Goal: Information Seeking & Learning: Learn about a topic

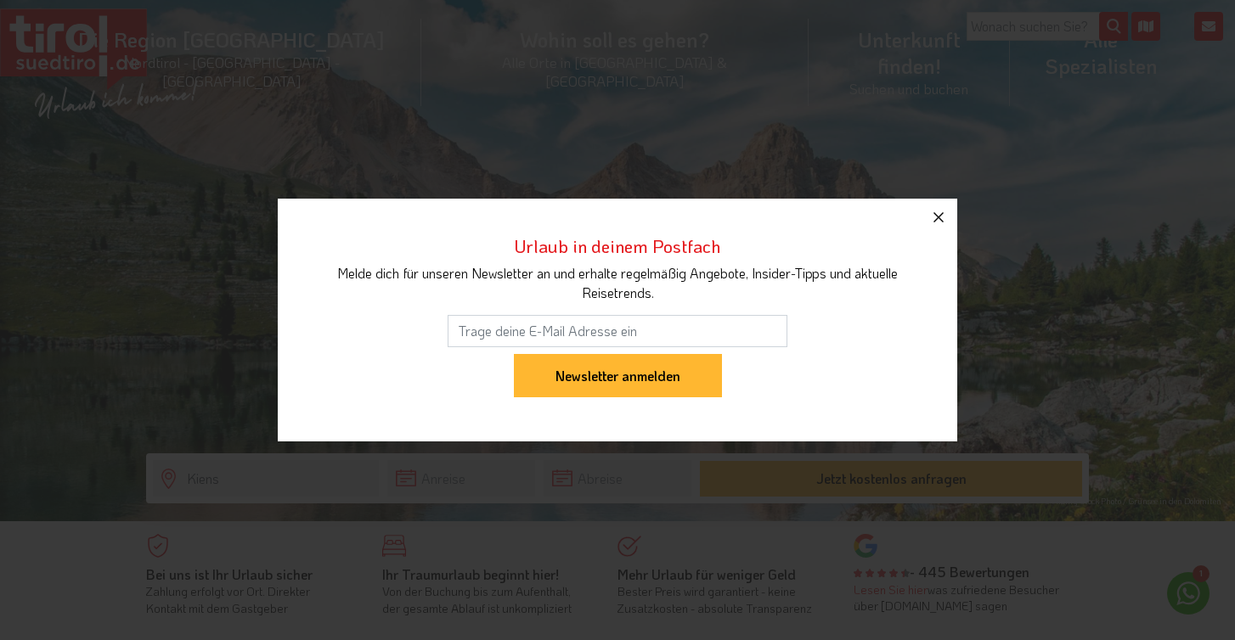
click at [938, 218] on icon "button" at bounding box center [938, 217] width 20 height 20
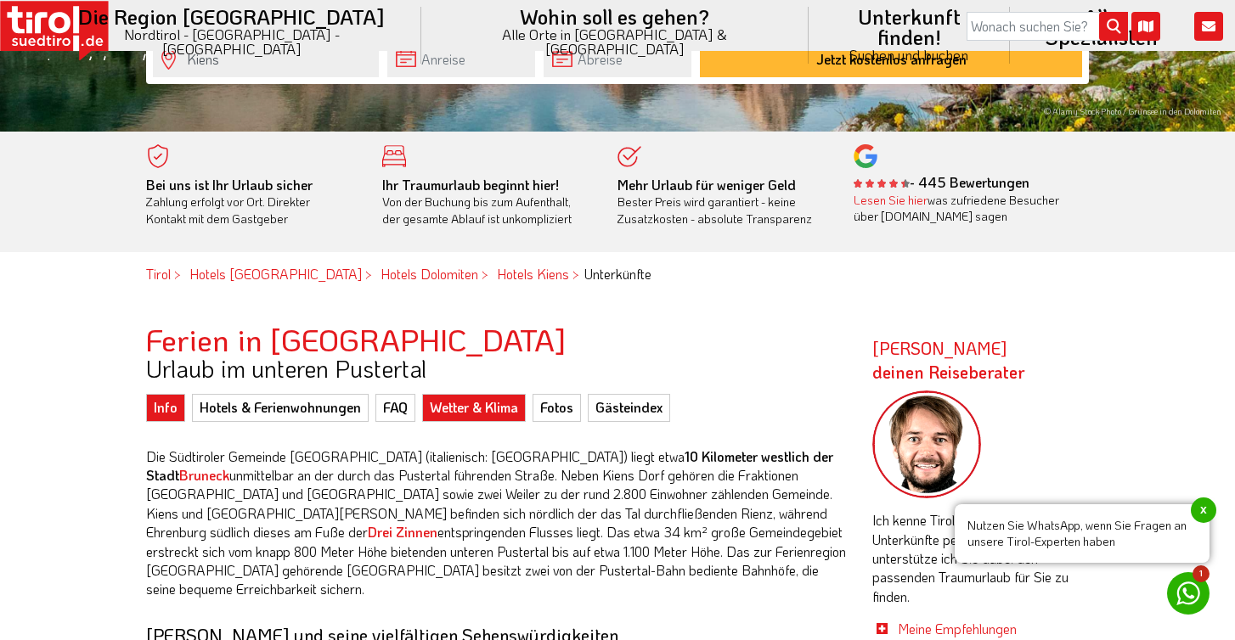
click at [438, 405] on link "Wetter & Klima" at bounding box center [474, 407] width 104 height 27
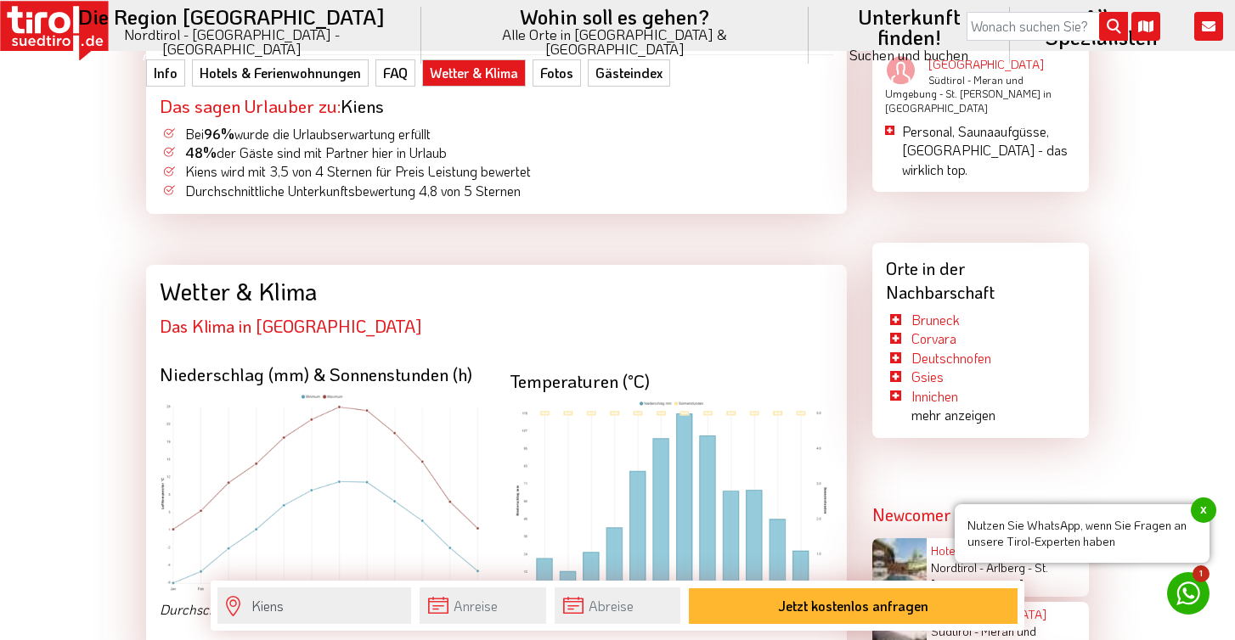
scroll to position [2998, 0]
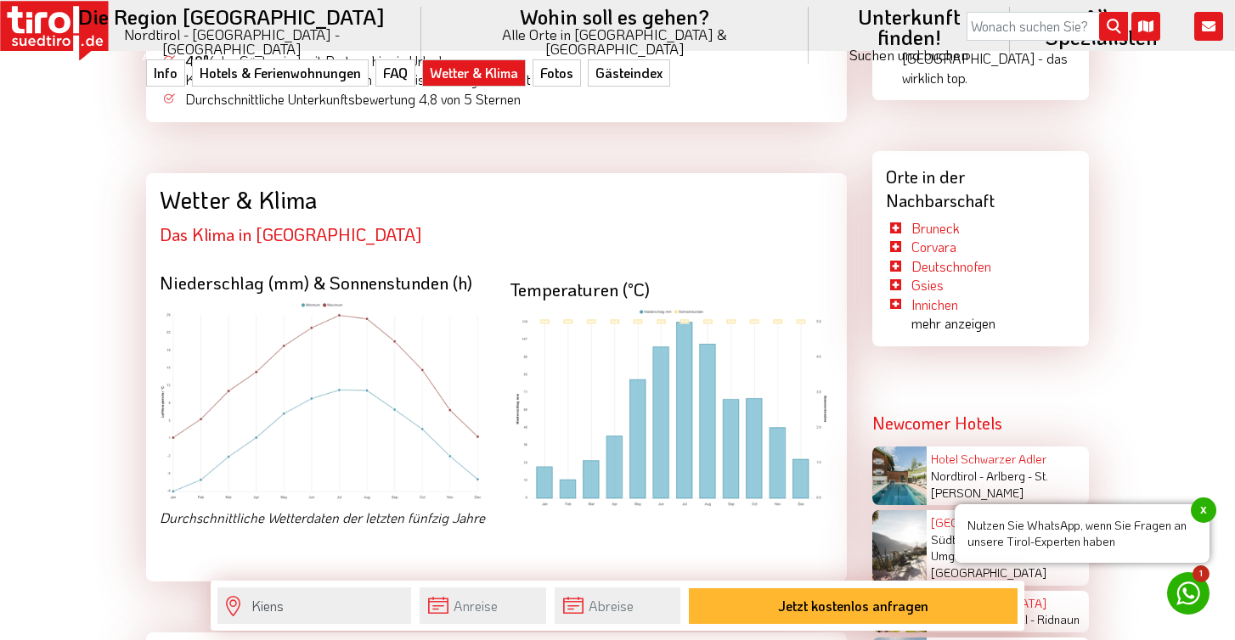
click at [725, 342] on img at bounding box center [672, 408] width 324 height 201
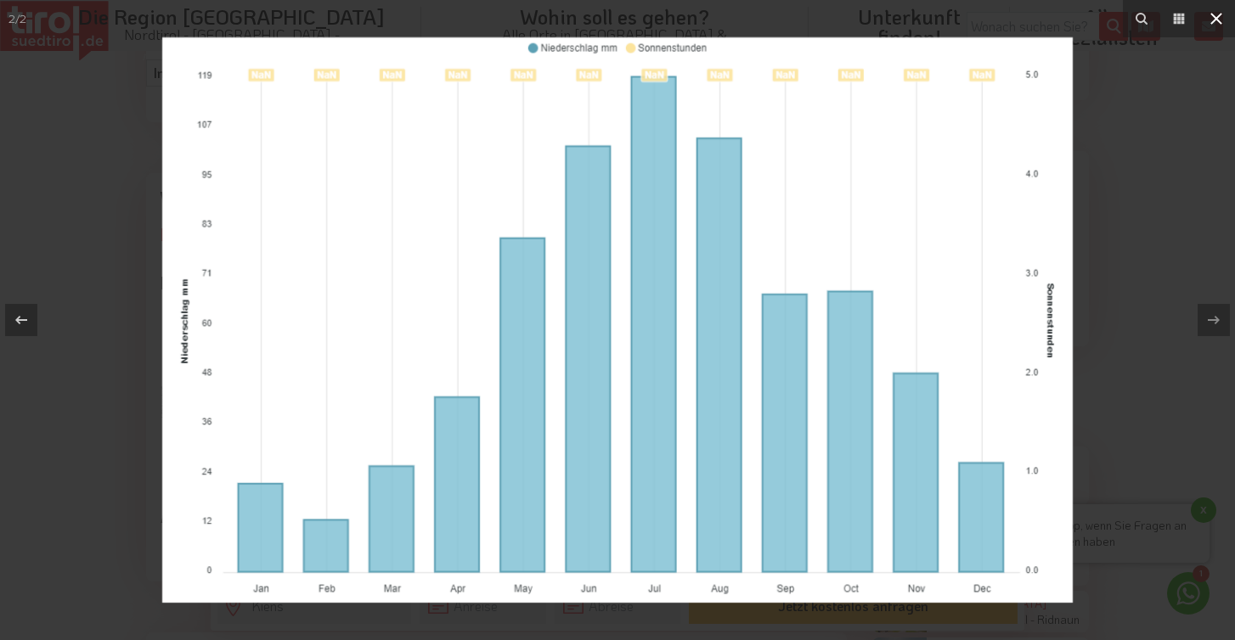
click at [1215, 14] on icon at bounding box center [1216, 18] width 20 height 20
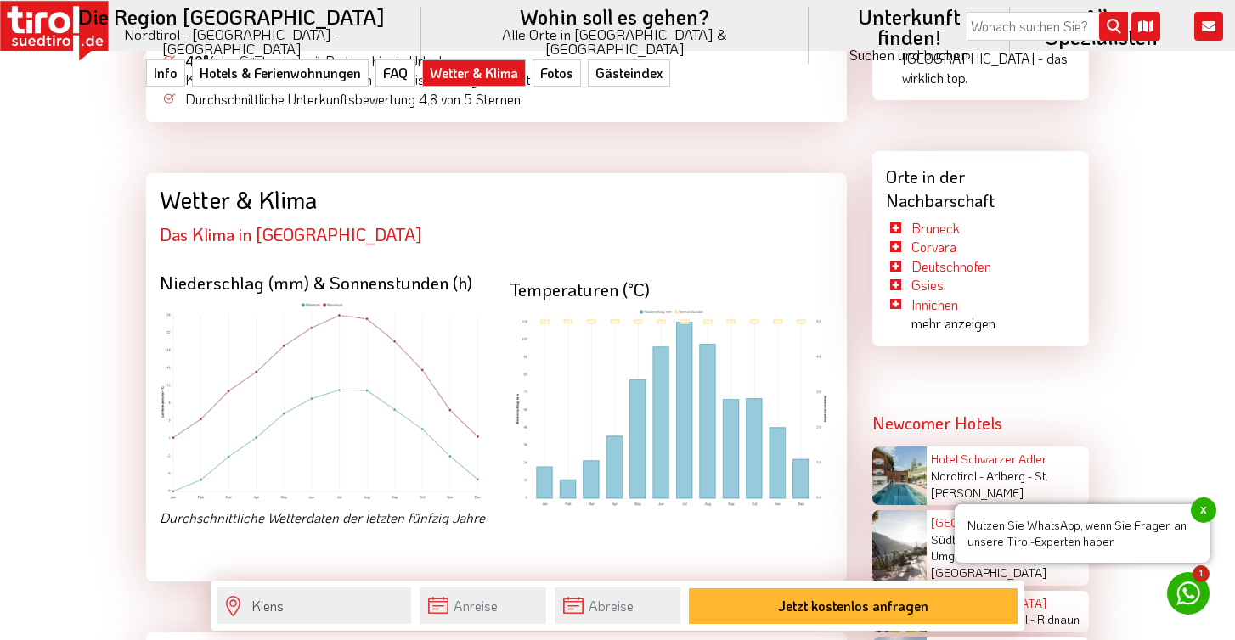
click at [414, 341] on img at bounding box center [322, 401] width 324 height 201
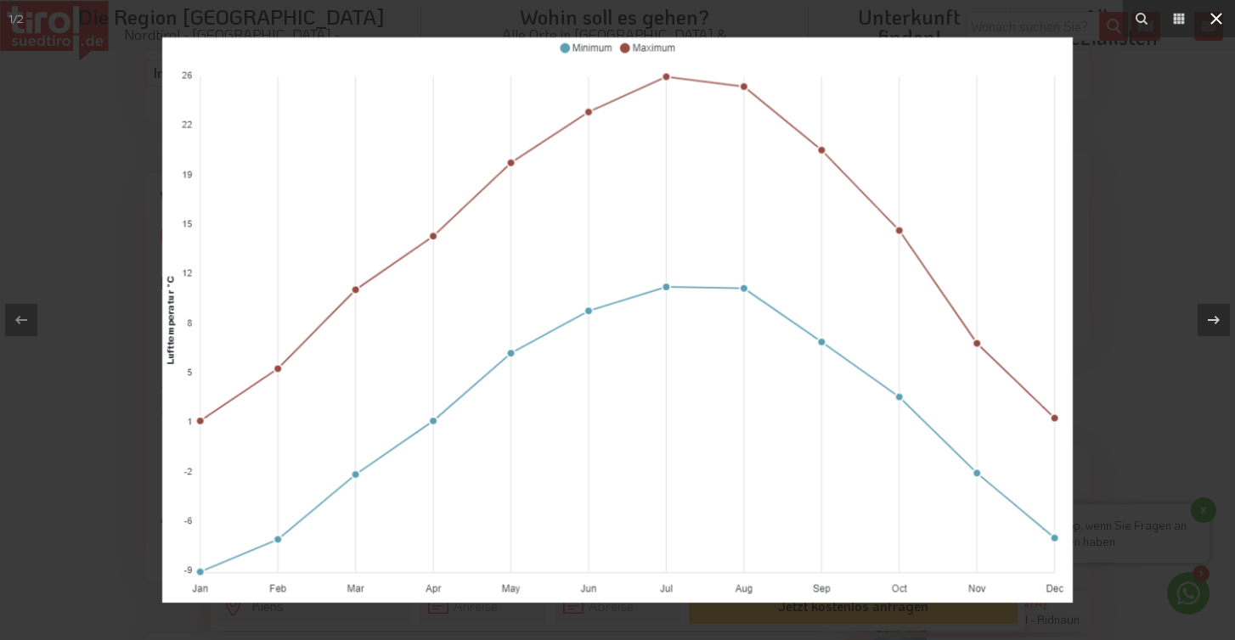
click at [1212, 16] on icon at bounding box center [1216, 18] width 20 height 20
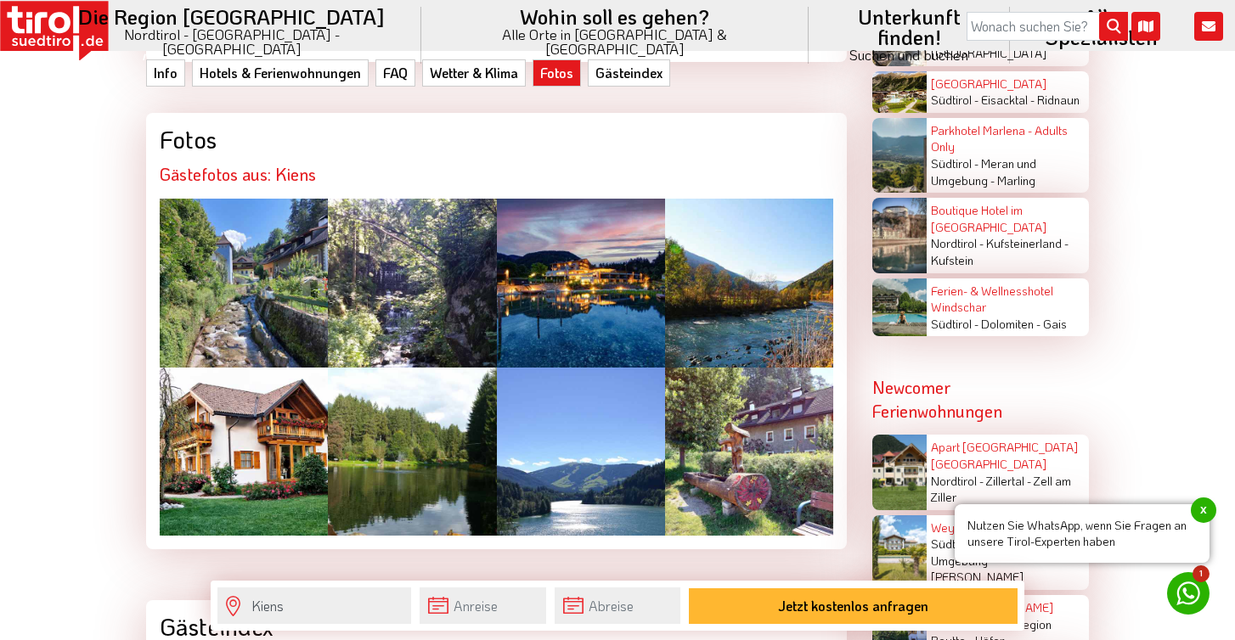
scroll to position [3516, 0]
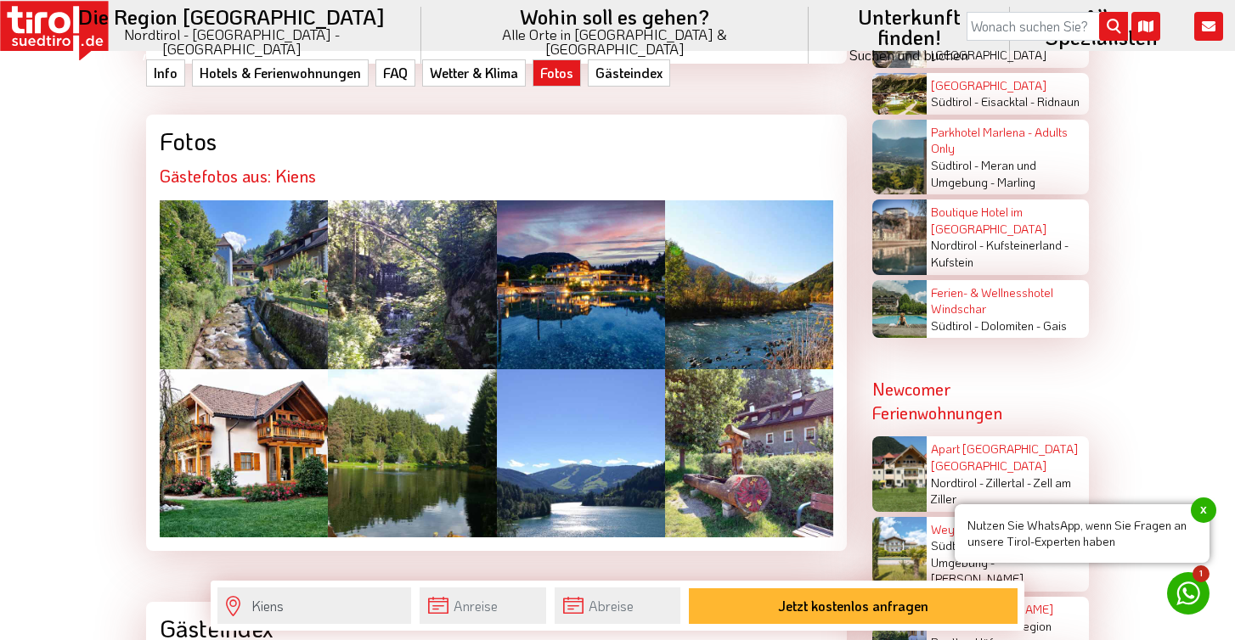
click at [262, 200] on div at bounding box center [244, 284] width 168 height 168
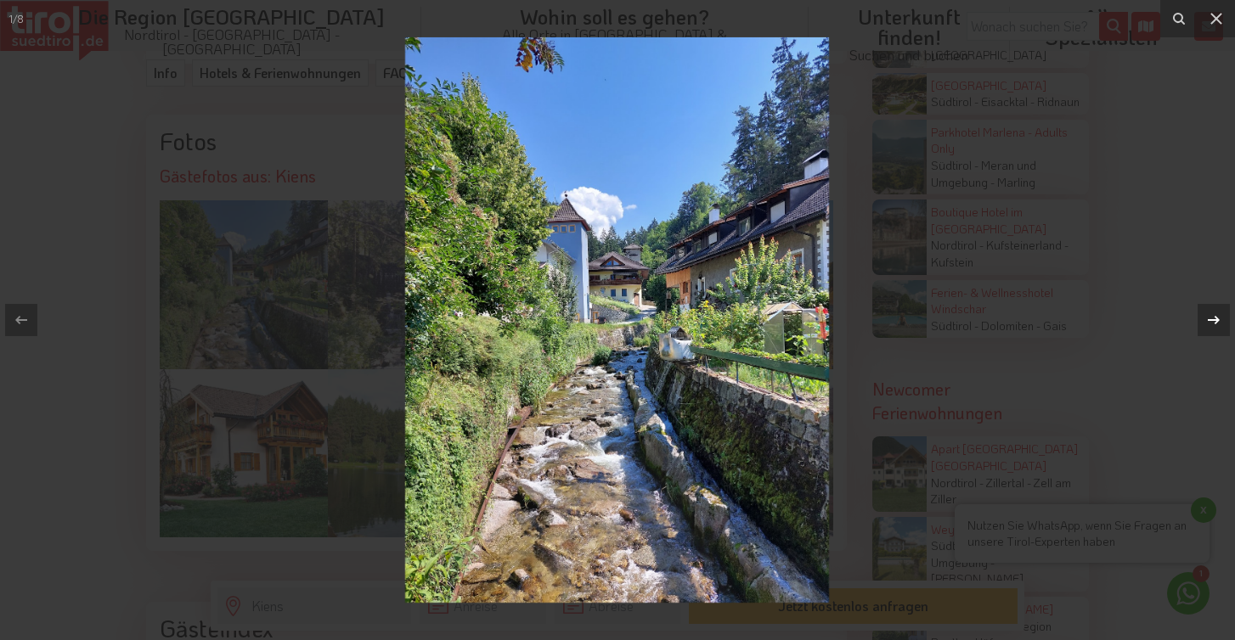
click at [1215, 321] on icon at bounding box center [1213, 320] width 20 height 20
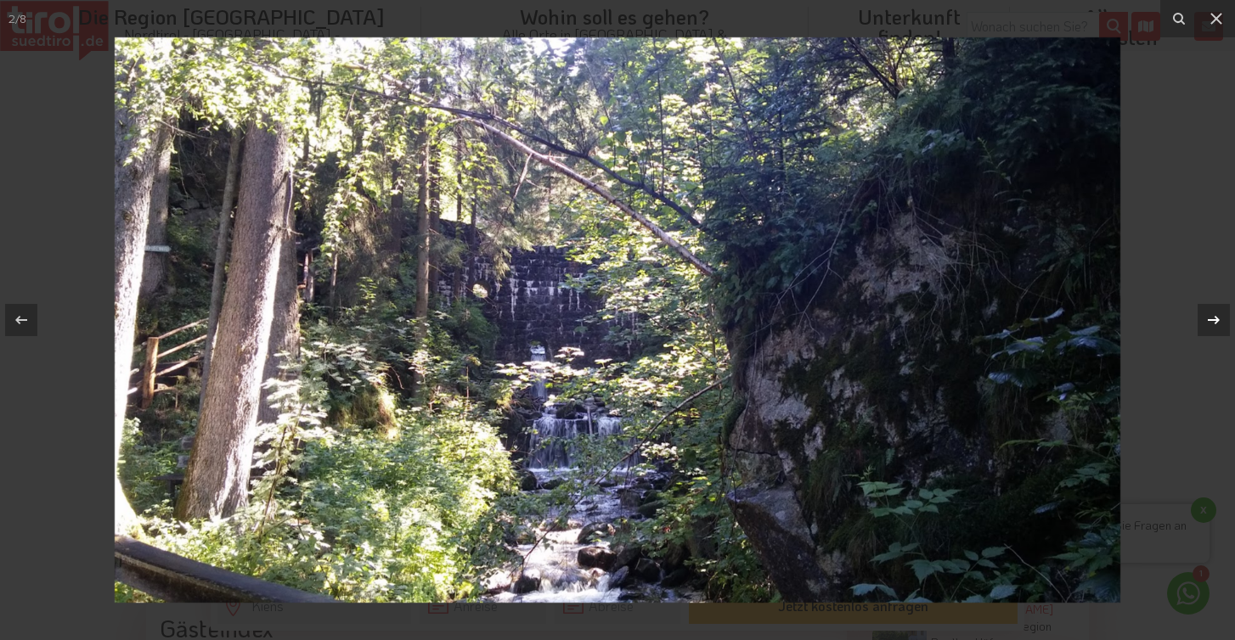
click at [1215, 321] on icon at bounding box center [1213, 320] width 20 height 20
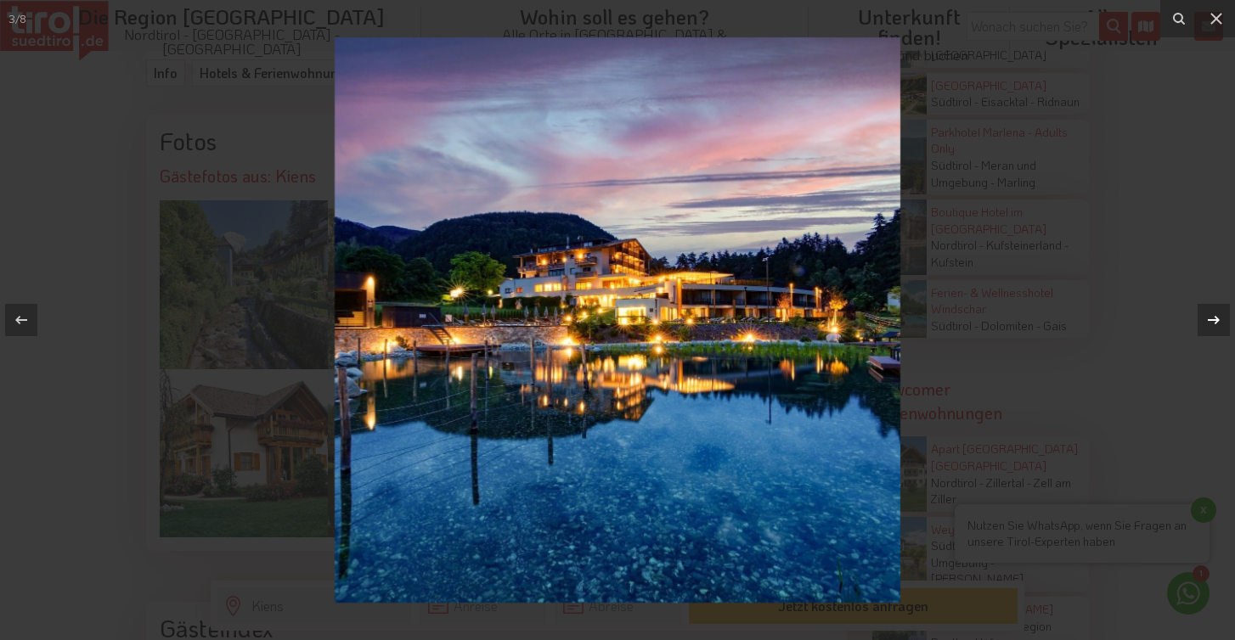
click at [1215, 321] on icon at bounding box center [1213, 320] width 20 height 20
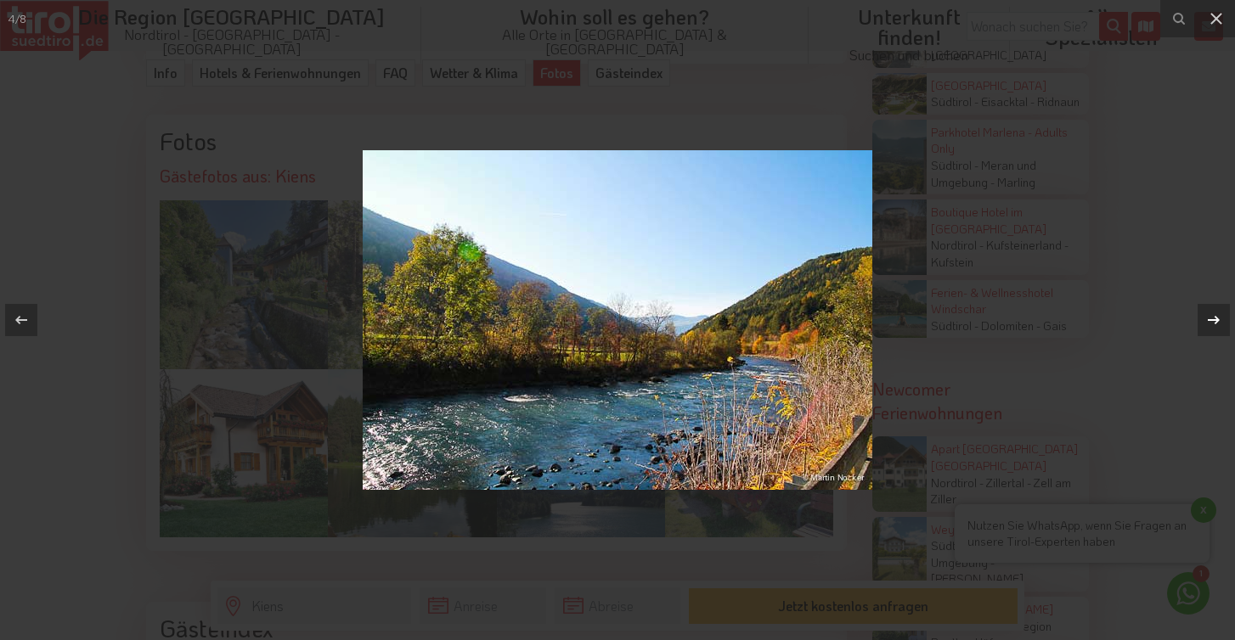
click at [1215, 321] on icon at bounding box center [1213, 320] width 20 height 20
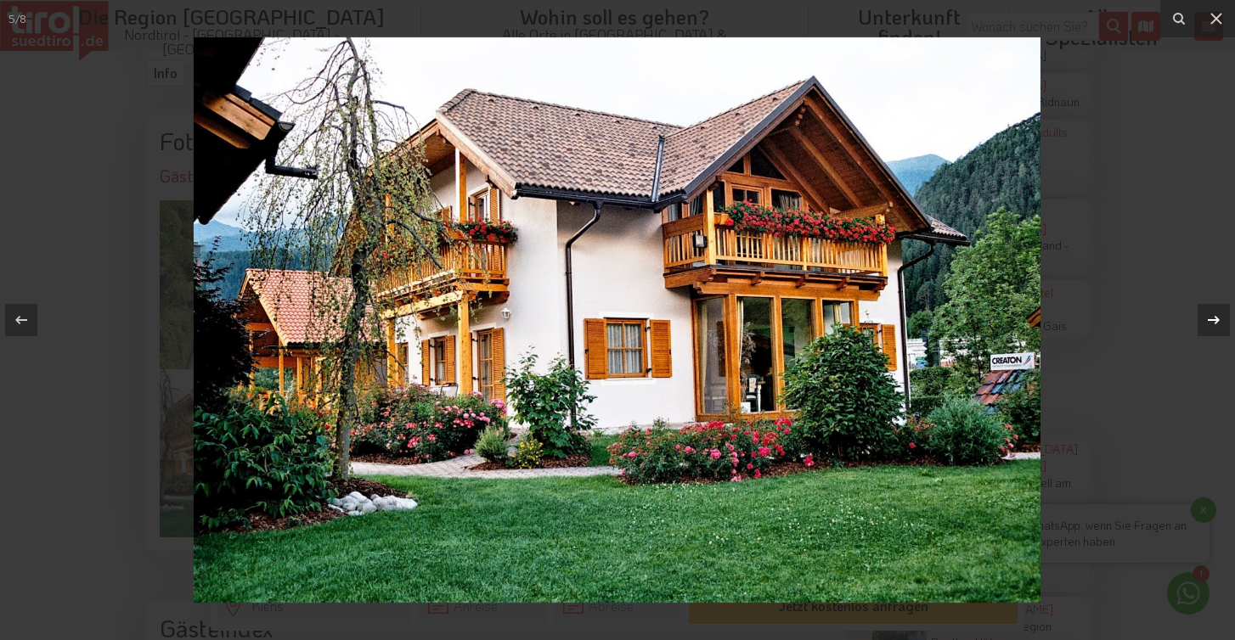
click at [1207, 323] on icon at bounding box center [1213, 320] width 20 height 20
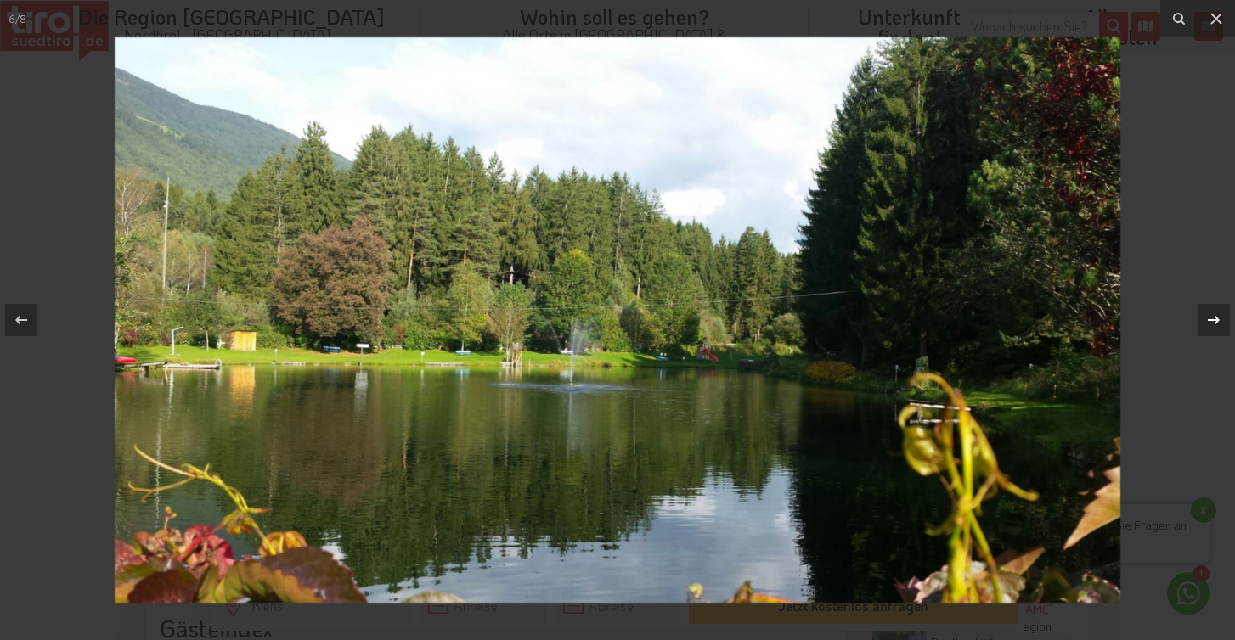
click at [1207, 323] on icon at bounding box center [1213, 320] width 20 height 20
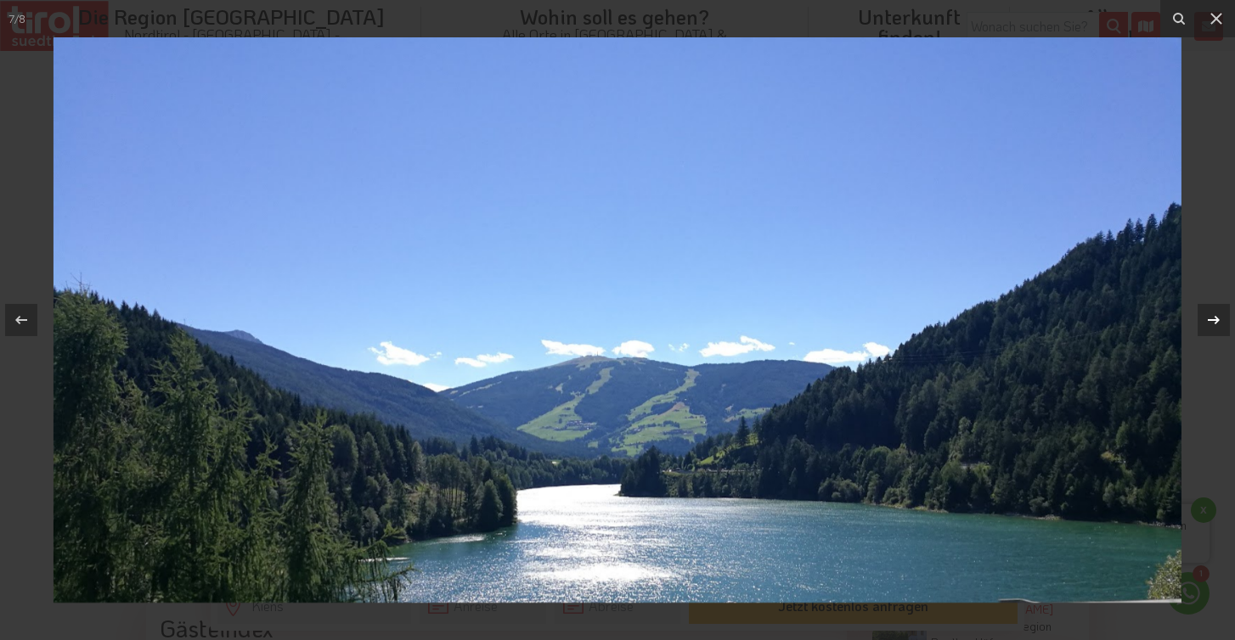
click at [1208, 323] on icon at bounding box center [1213, 320] width 20 height 20
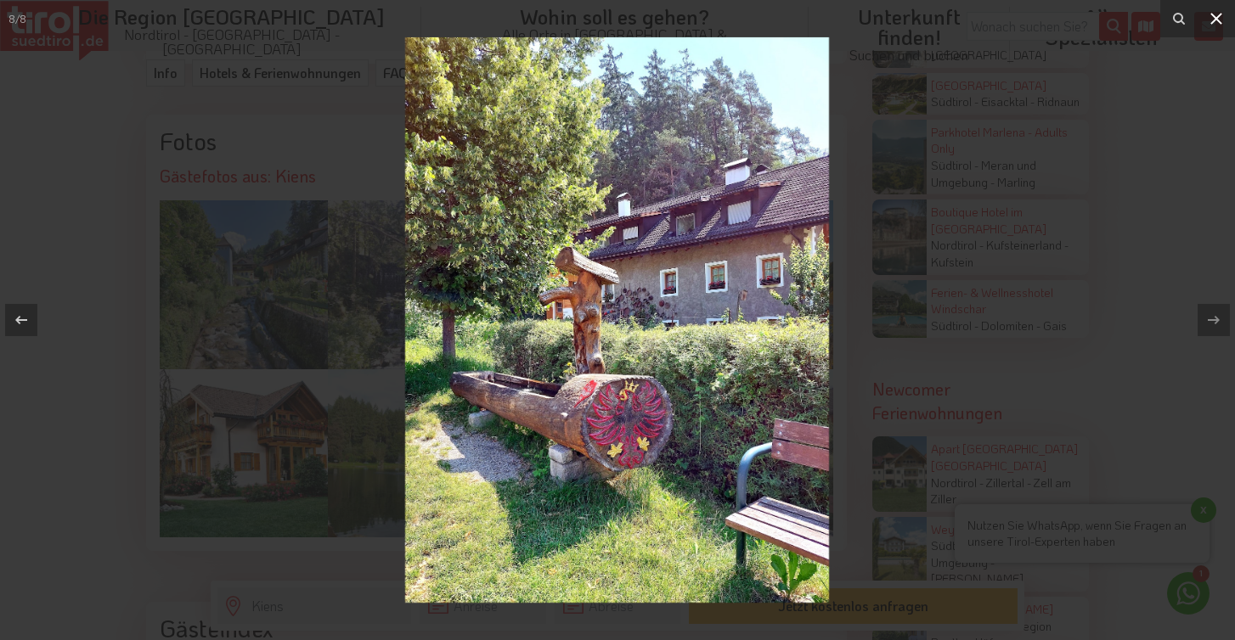
click at [1210, 25] on icon at bounding box center [1216, 18] width 20 height 20
